Goal: Understand process/instructions

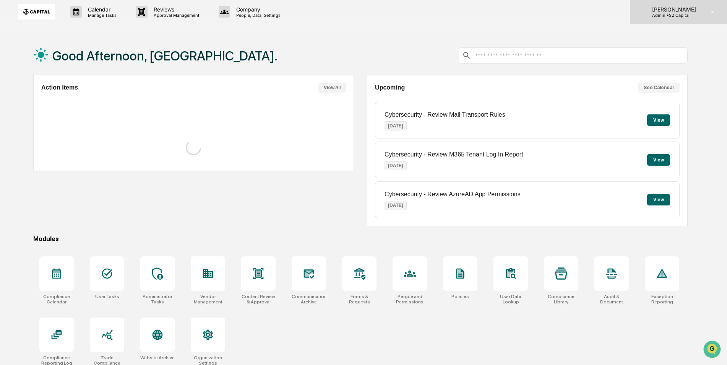
click at [688, 16] on p "Admin • S2 Capital" at bounding box center [673, 15] width 54 height 5
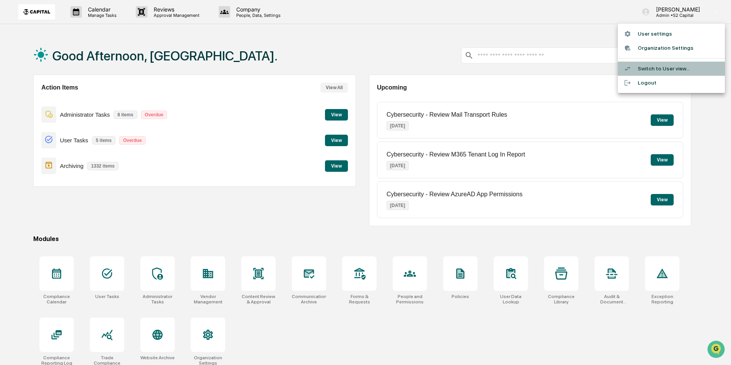
click at [664, 68] on li "Switch to User view..." at bounding box center [671, 69] width 107 height 14
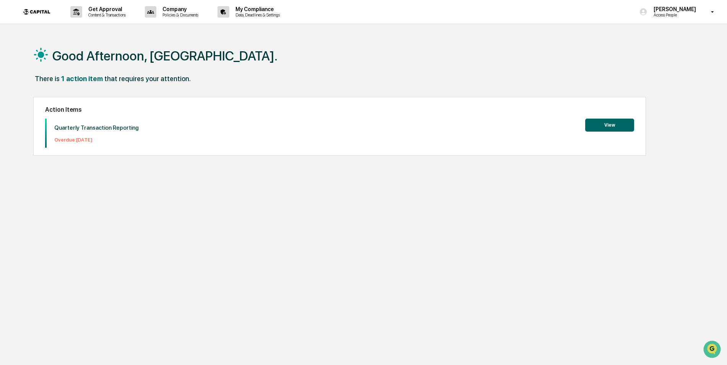
click at [618, 130] on button "View" at bounding box center [609, 125] width 49 height 13
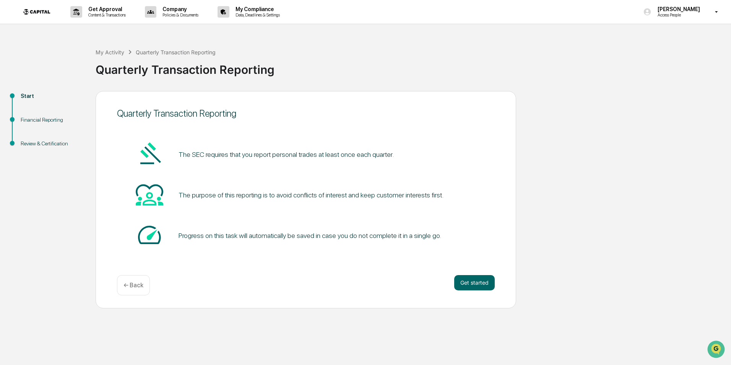
click at [61, 120] on div "Financial Reporting" at bounding box center [52, 120] width 63 height 8
click at [473, 282] on button "Get started" at bounding box center [474, 282] width 41 height 15
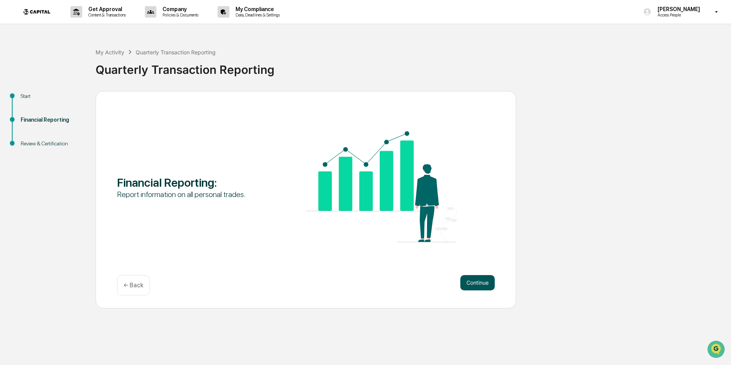
click at [476, 279] on button "Continue" at bounding box center [477, 282] width 34 height 15
click at [479, 286] on button "Continue" at bounding box center [477, 282] width 34 height 15
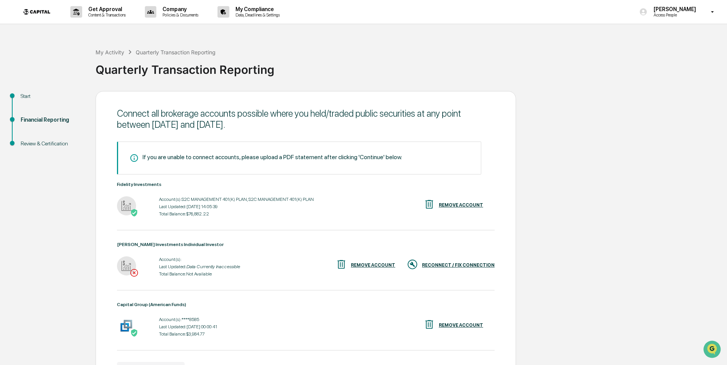
click at [441, 267] on div "RECONNECT / FIX CONNECTION" at bounding box center [458, 264] width 73 height 5
